Goal: Entertainment & Leisure: Consume media (video, audio)

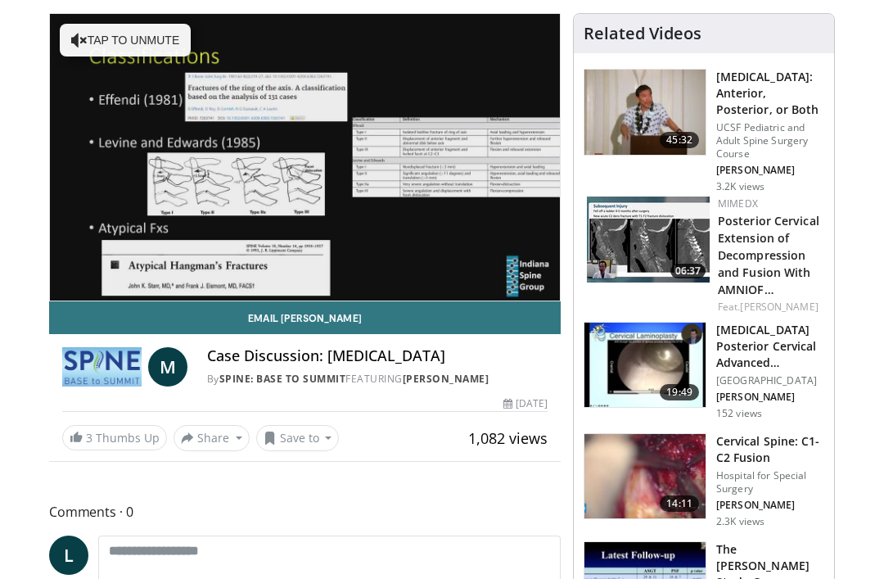
scroll to position [165, 0]
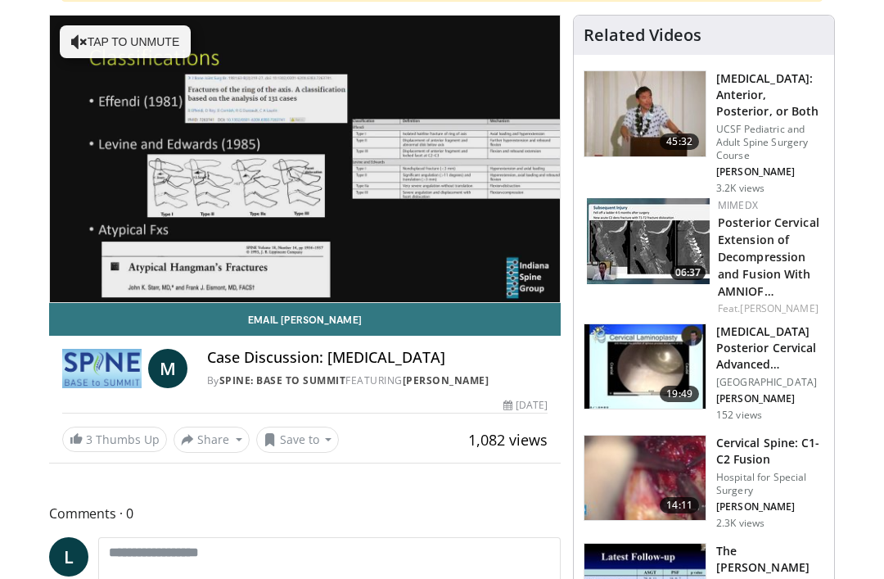
click at [61, 456] on div "**********" at bounding box center [304, 239] width 511 height 448
click at [55, 439] on div "Email [PERSON_NAME] M Case Discussion: [MEDICAL_DATA] By Spine: Base to Summit …" at bounding box center [304, 378] width 511 height 150
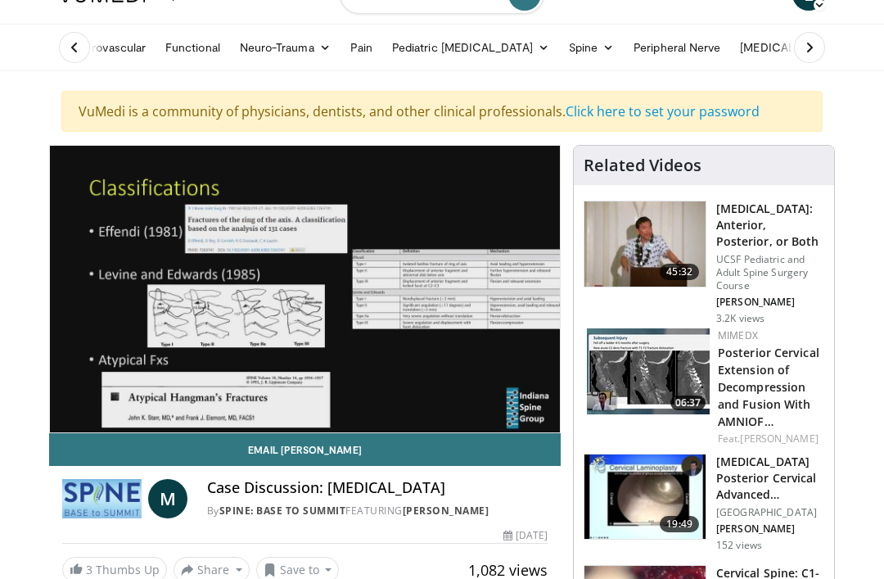
scroll to position [36, 0]
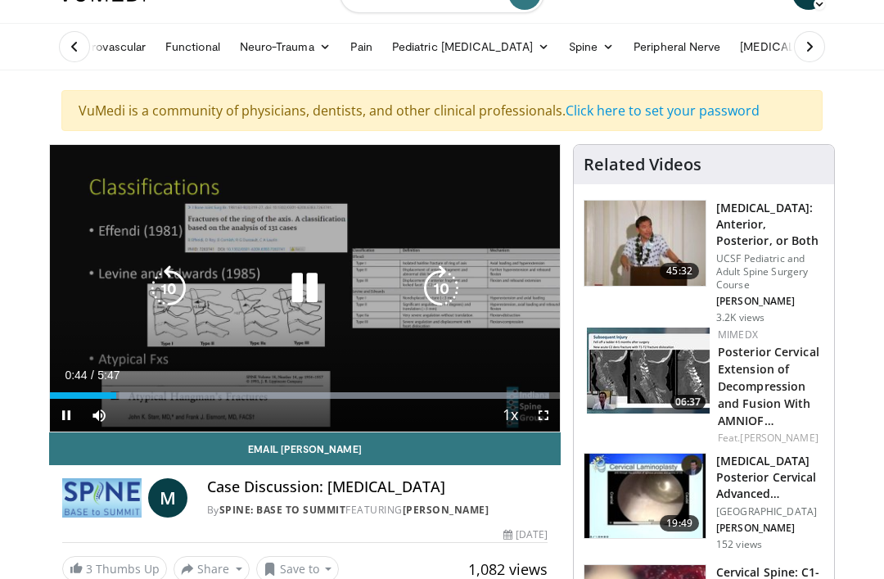
click at [206, 412] on div "Current Time 0:44 / Duration 5:47 Pause Skip Backward Skip Forward Mute Loaded …" at bounding box center [305, 414] width 510 height 33
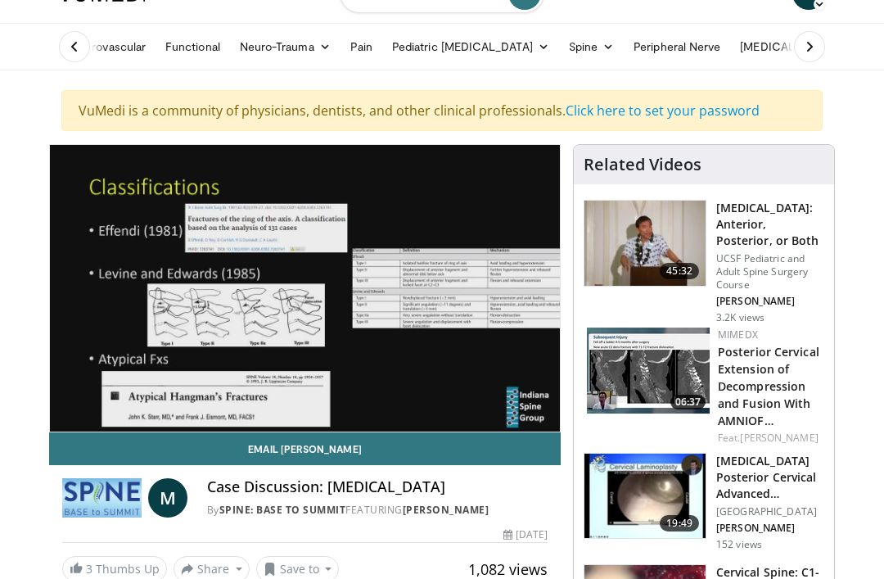
click at [187, 425] on div "Progress Bar" at bounding box center [299, 428] width 499 height 7
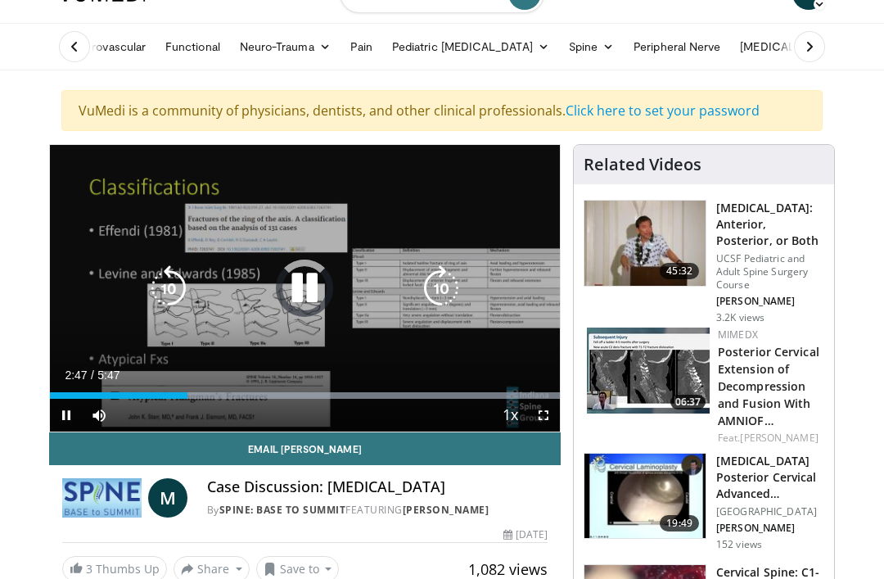
click at [297, 395] on div "Progress Bar" at bounding box center [305, 395] width 510 height 7
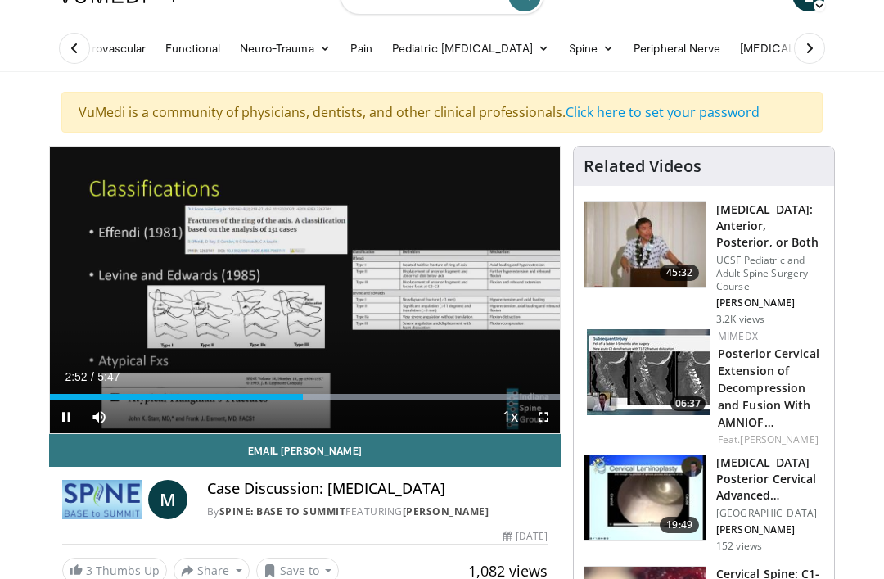
scroll to position [0, 0]
